Goal: Find specific page/section: Find specific page/section

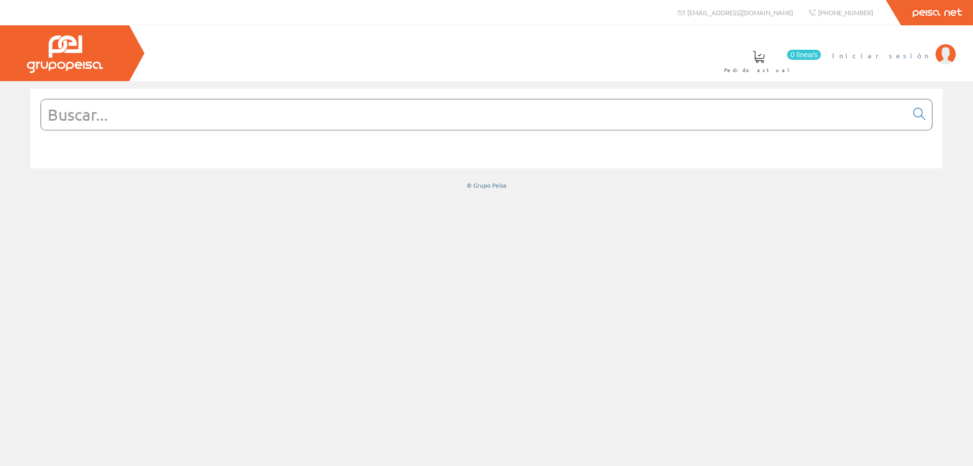
click at [925, 55] on span "Iniciar sesión" at bounding box center [882, 55] width 98 height 10
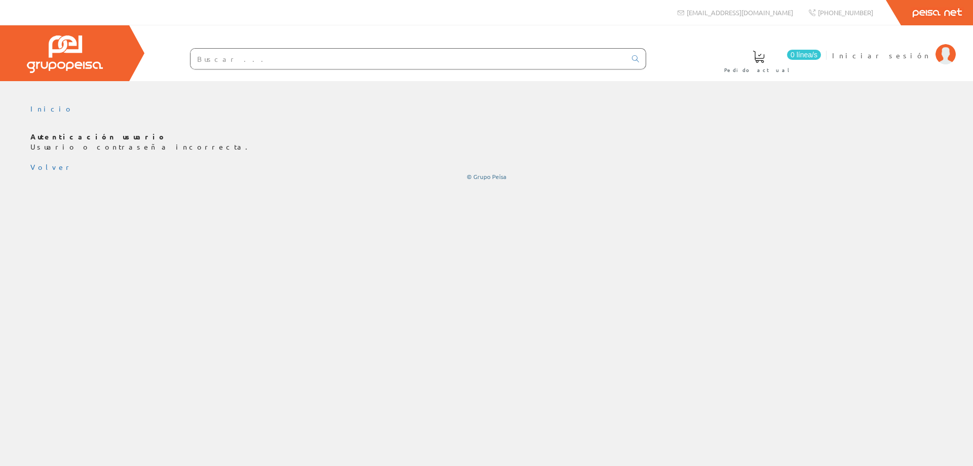
click at [748, 203] on div "Inicio" at bounding box center [486, 273] width 973 height 385
click at [510, 63] on input "text" at bounding box center [409, 59] width 436 height 20
click at [440, 52] on input "text" at bounding box center [409, 59] width 436 height 20
click at [231, 59] on input "text" at bounding box center [409, 59] width 436 height 20
click at [340, 158] on div "Autenticación usuario Usuario o contraseña incorrecta. Volver © Grupo Peisa" at bounding box center [486, 156] width 913 height 49
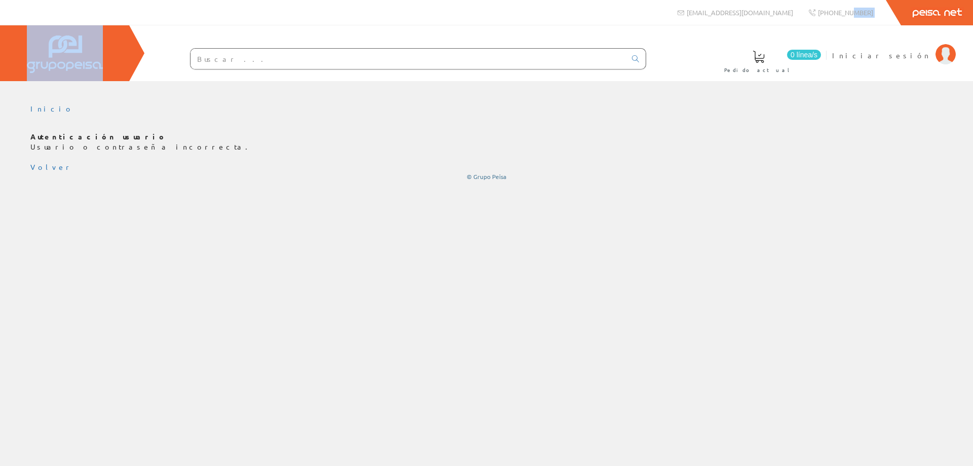
drag, startPoint x: 850, startPoint y: 12, endPoint x: 771, endPoint y: 63, distance: 94.5
click at [772, 65] on div "[EMAIL_ADDRESS][DOMAIN_NAME]" at bounding box center [486, 40] width 973 height 81
click at [909, 58] on span "Iniciar sesión" at bounding box center [882, 55] width 98 height 10
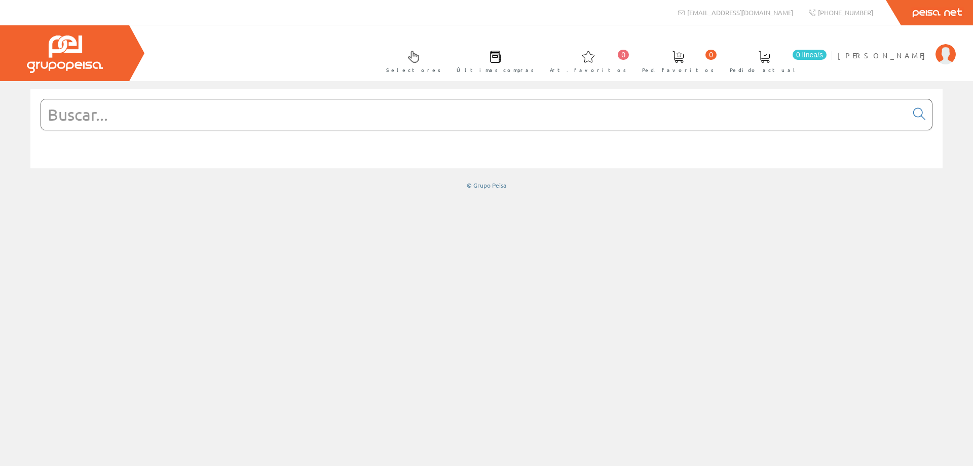
click at [644, 410] on div at bounding box center [486, 273] width 973 height 385
click at [394, 117] on input "text" at bounding box center [474, 114] width 867 height 30
paste input "2281144"
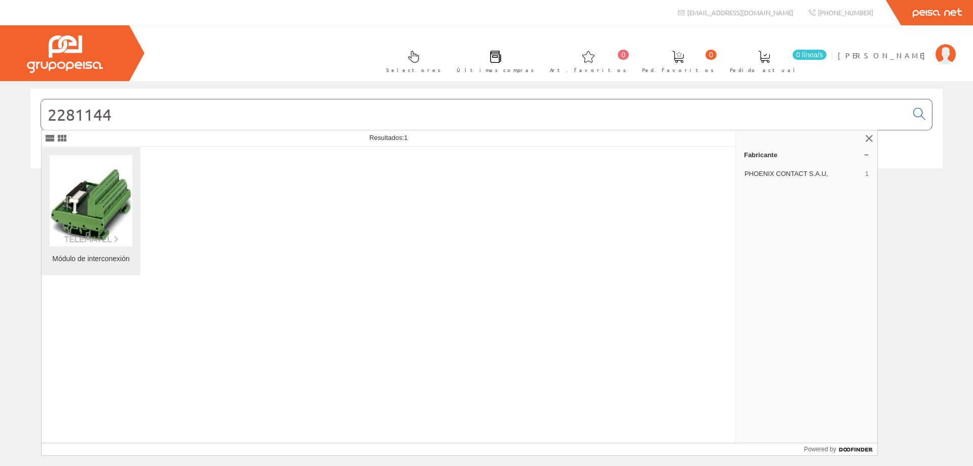
type input "2281144"
click at [92, 204] on img at bounding box center [91, 201] width 83 height 87
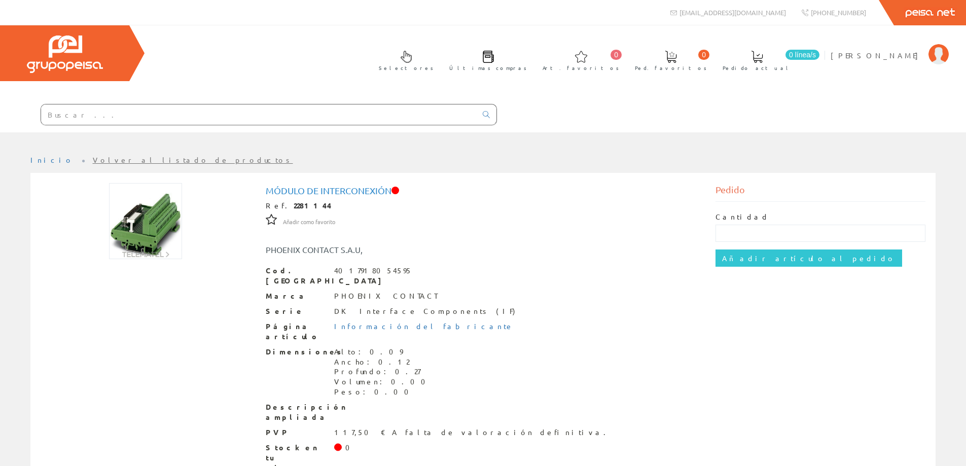
scroll to position [35, 0]
